Goal: Error: Unclear

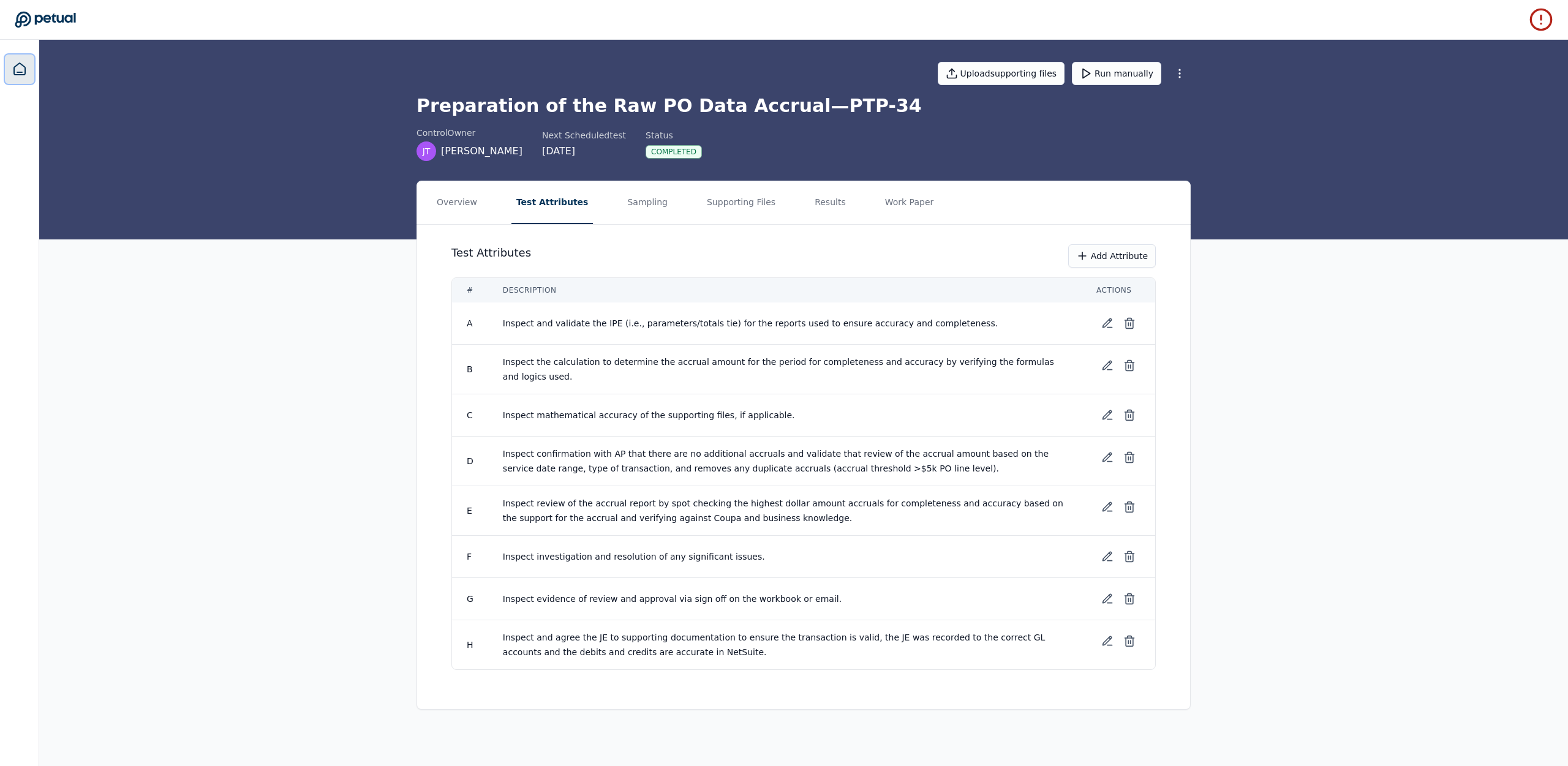
click at [20, 72] on icon at bounding box center [19, 69] width 11 height 12
